Goal: Task Accomplishment & Management: Use online tool/utility

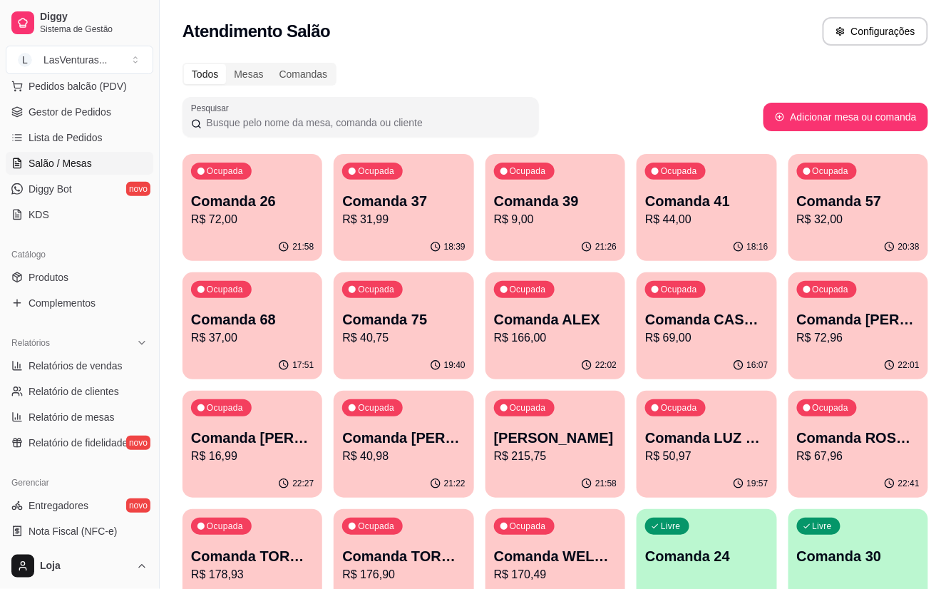
scroll to position [285, 0]
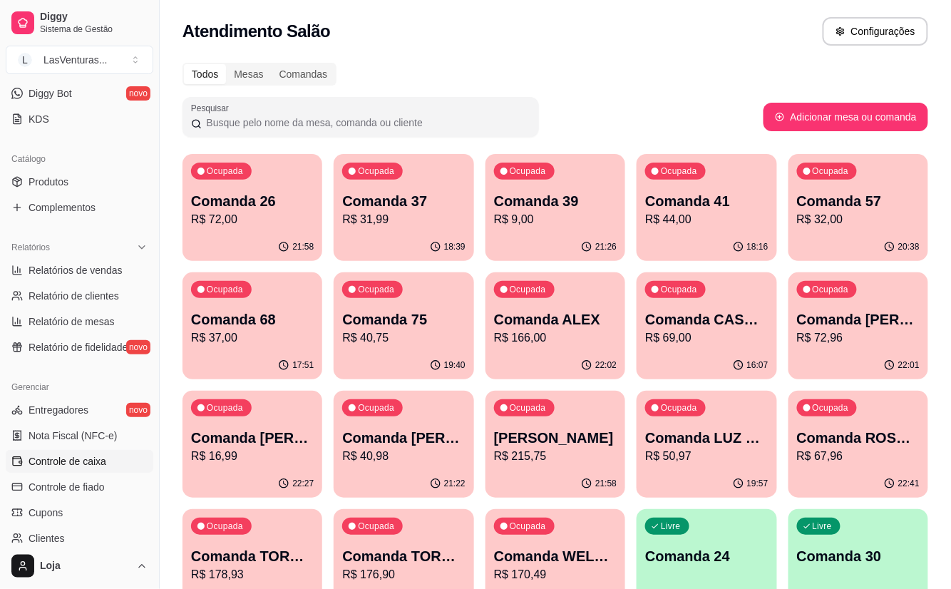
click at [95, 455] on span "Controle de caixa" at bounding box center [68, 461] width 78 height 14
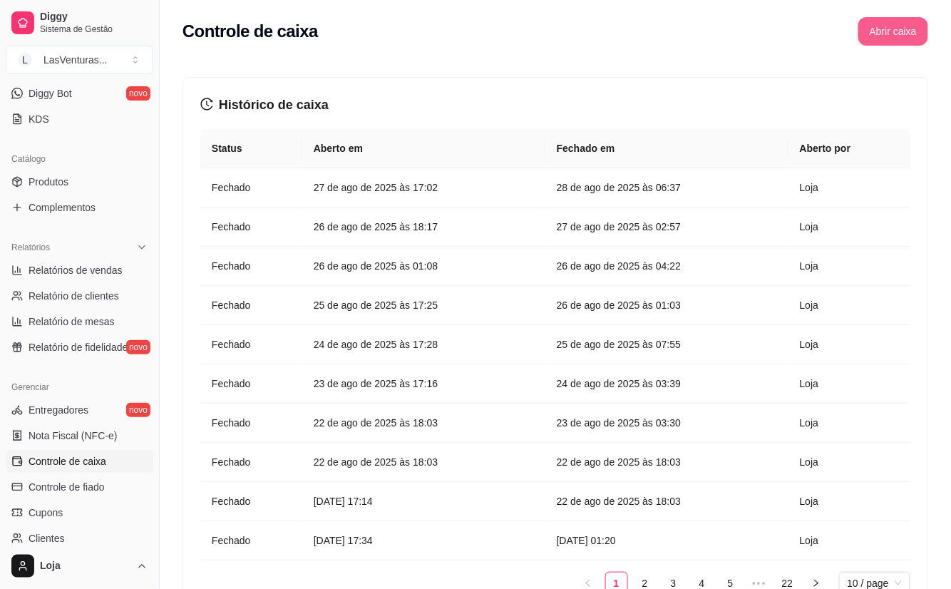
click at [893, 38] on button "Abrir caixa" at bounding box center [894, 31] width 70 height 29
click at [902, 35] on button "Abrir caixa" at bounding box center [893, 32] width 68 height 28
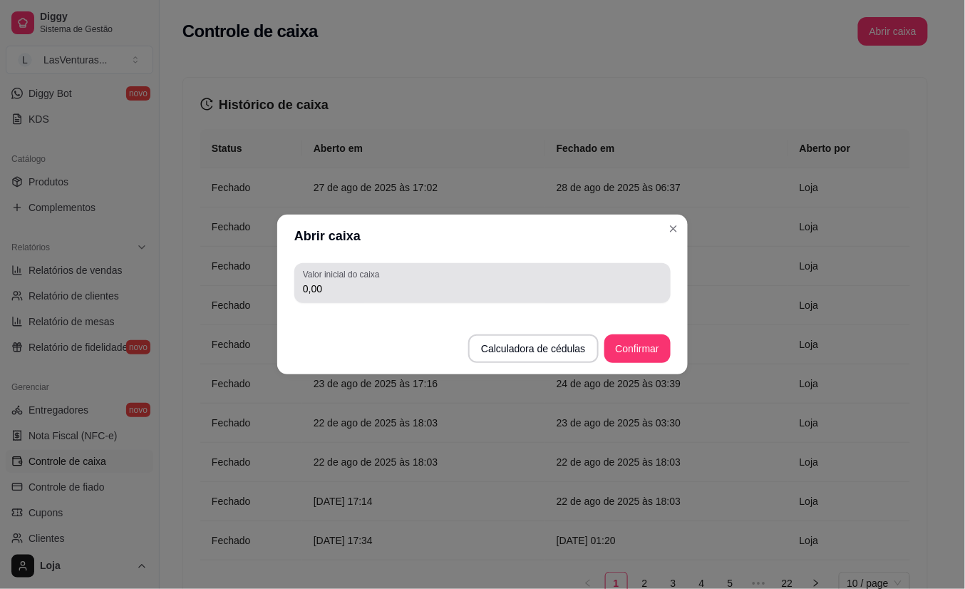
click at [446, 285] on input "0,00" at bounding box center [482, 289] width 359 height 14
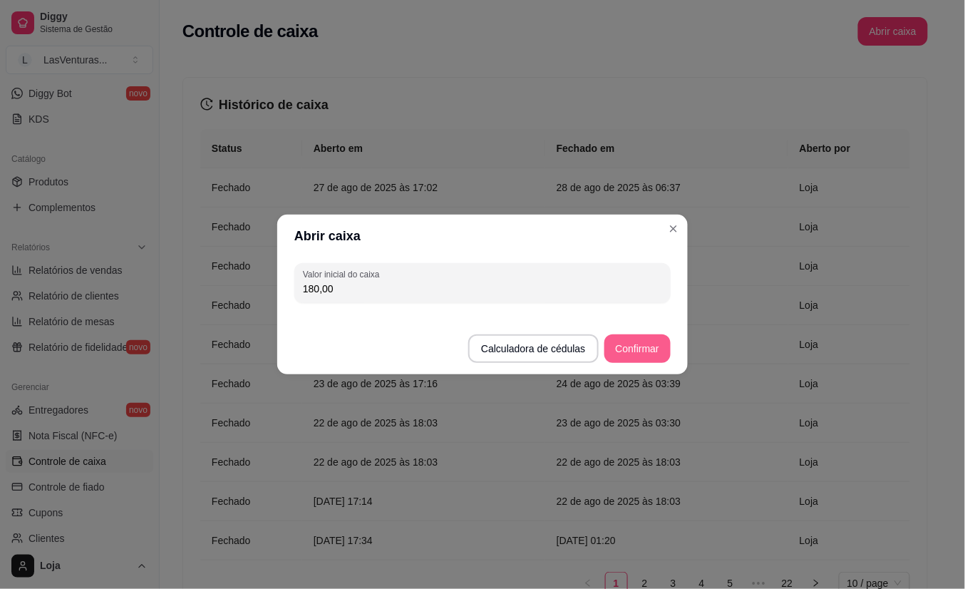
type input "180,00"
click at [629, 351] on button "Confirmar" at bounding box center [637, 349] width 65 height 28
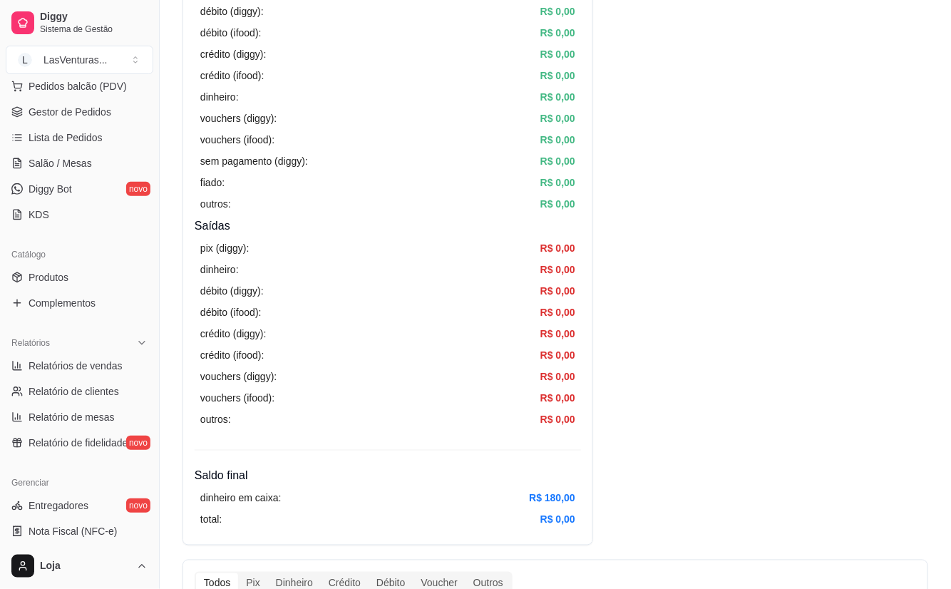
scroll to position [95, 0]
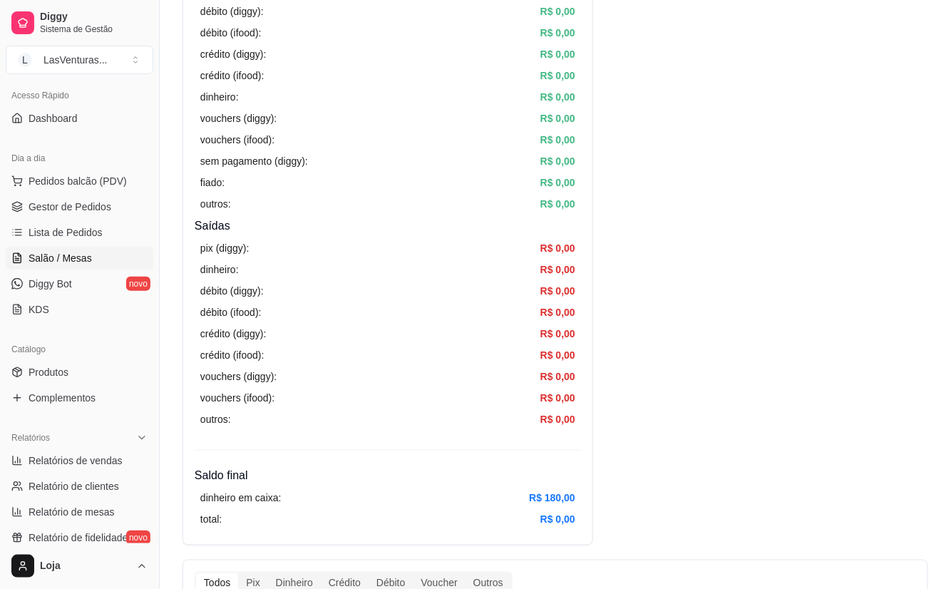
click at [77, 257] on span "Salão / Mesas" at bounding box center [60, 258] width 63 height 14
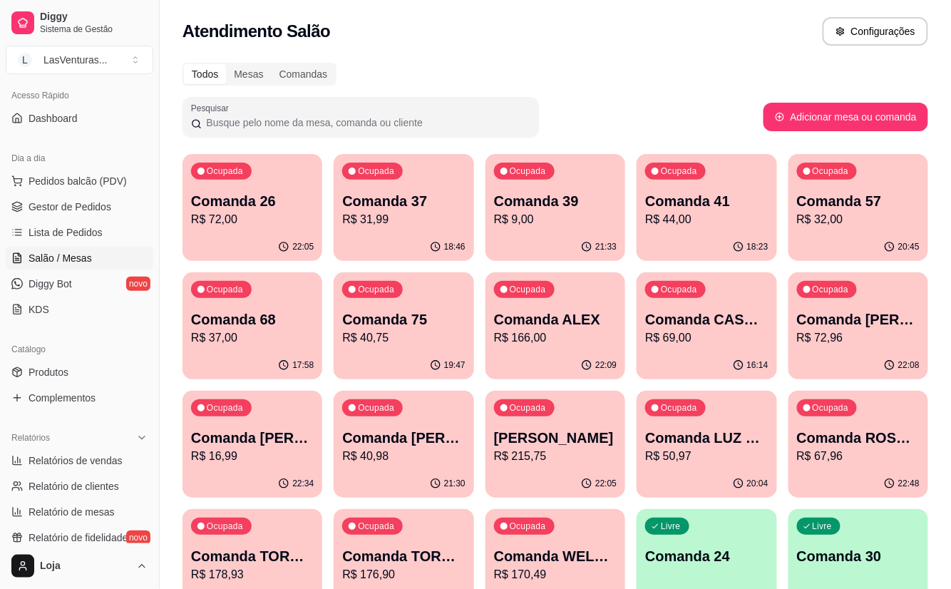
click at [247, 232] on button "Ocupada Comanda 26 R$ 72,00 22:05" at bounding box center [253, 207] width 140 height 107
click at [399, 225] on p "R$ 31,99" at bounding box center [403, 219] width 123 height 17
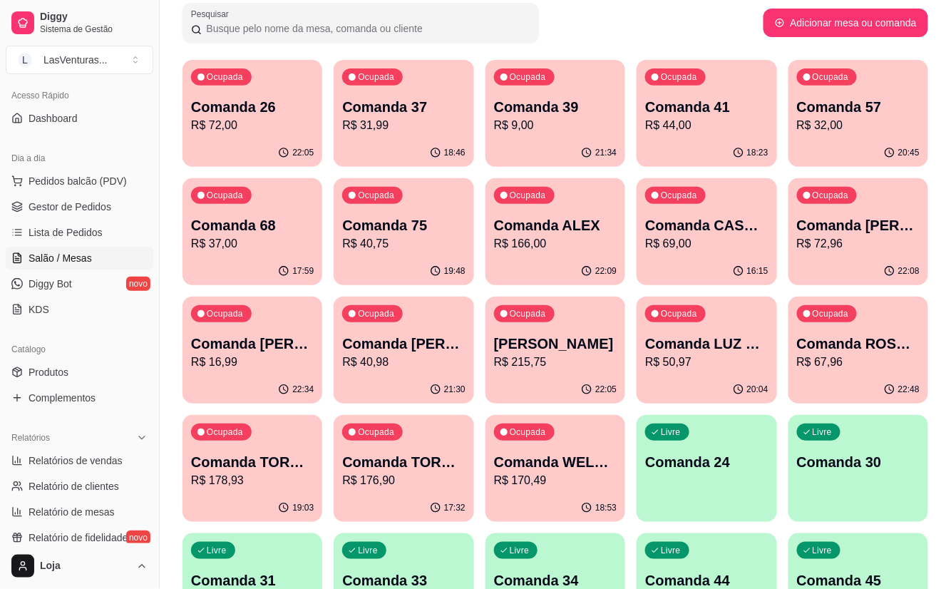
scroll to position [95, 0]
